Goal: Task Accomplishment & Management: Manage account settings

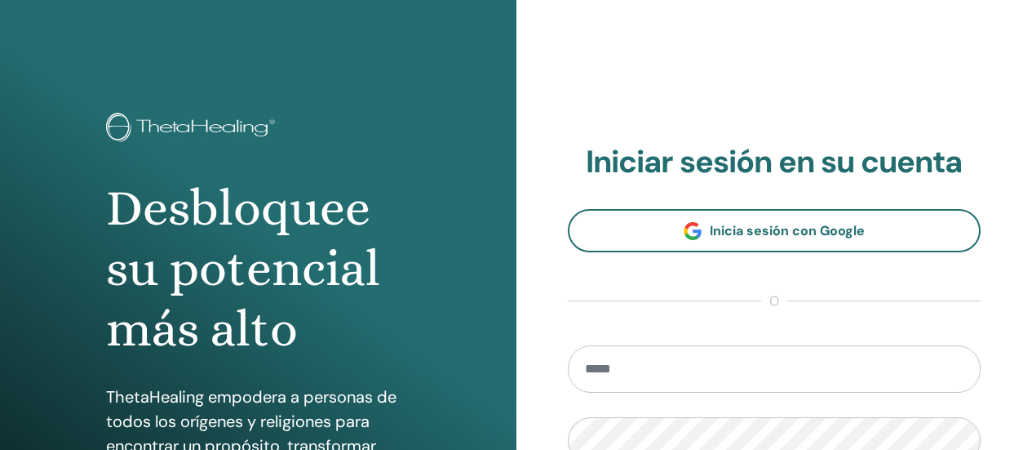
scroll to position [245, 0]
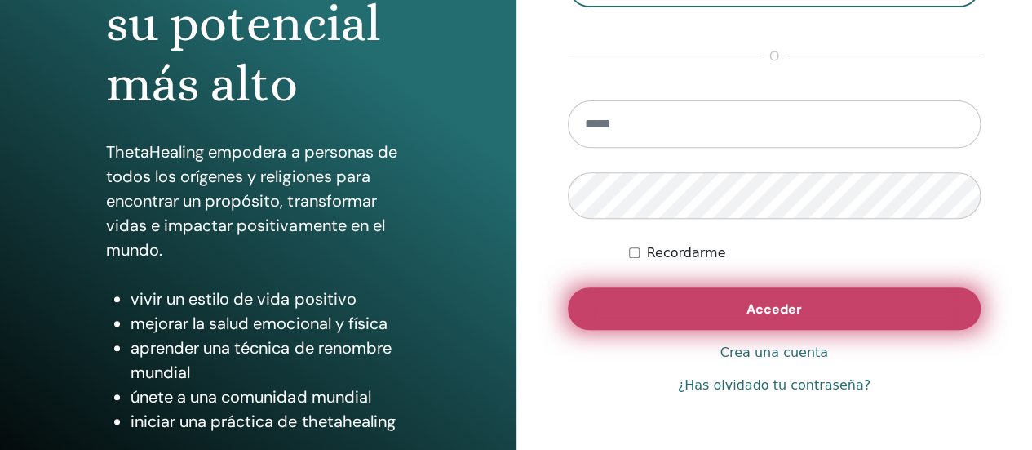
type input "**********"
click at [774, 308] on span "Acceder" at bounding box center [774, 308] width 55 height 17
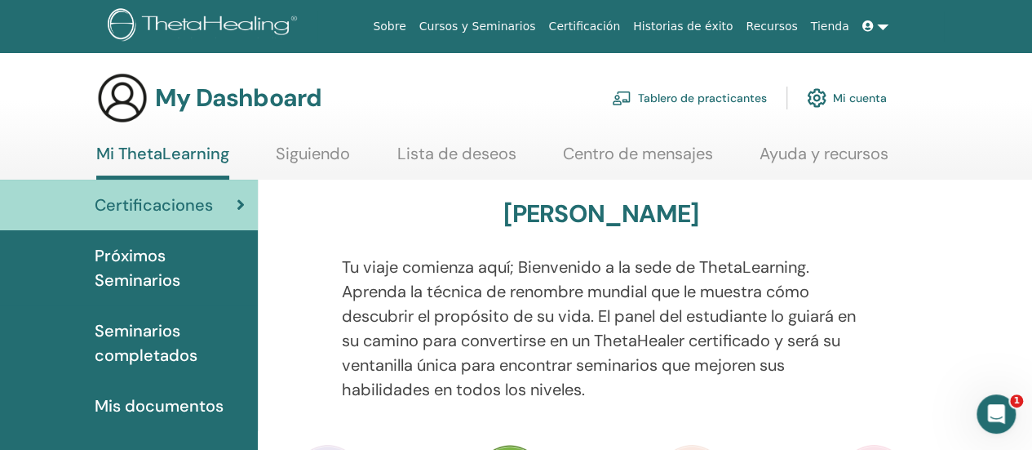
click at [885, 29] on link at bounding box center [875, 26] width 39 height 30
